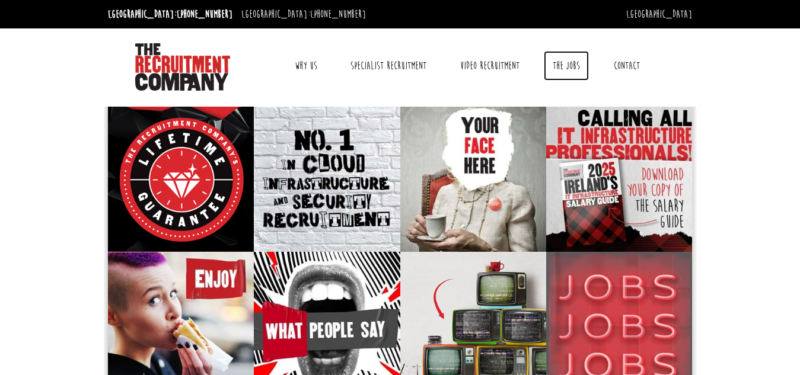
click at [589, 63] on link "The Jobs" at bounding box center [566, 66] width 45 height 30
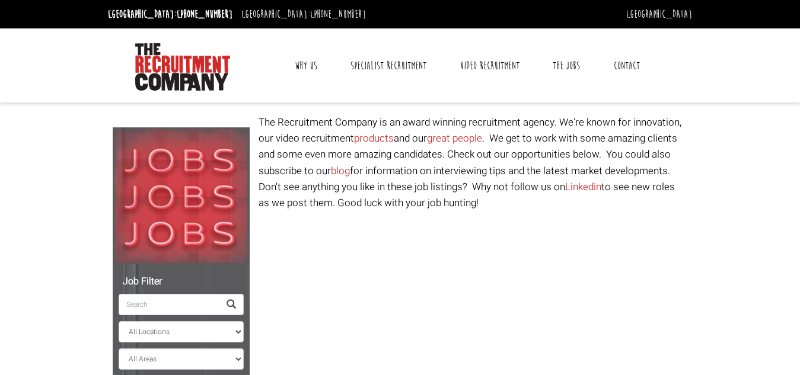
select select "[GEOGRAPHIC_DATA]"
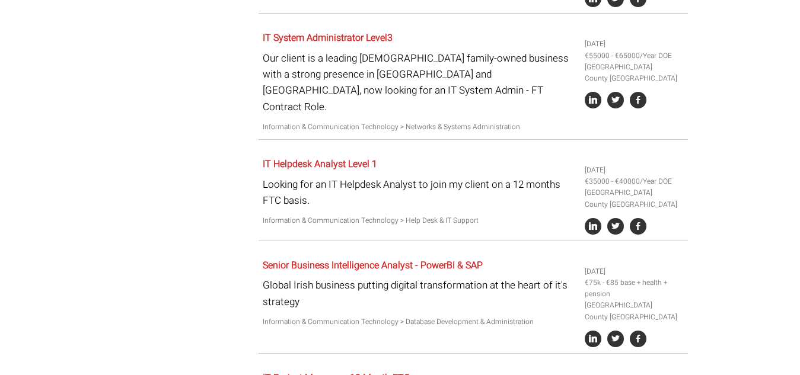
scroll to position [1512, 0]
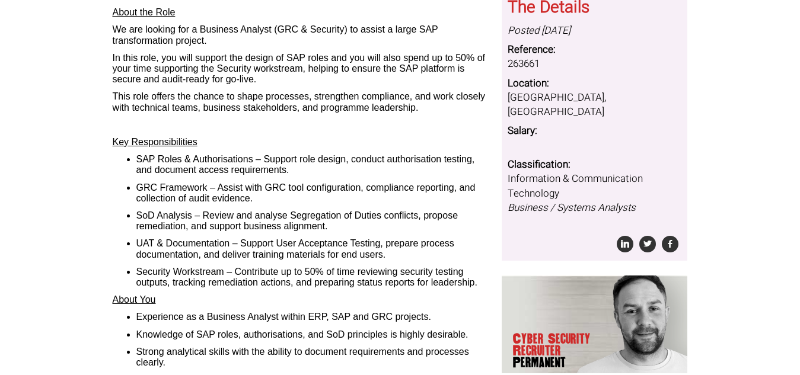
scroll to position [197, 0]
